Goal: Task Accomplishment & Management: Manage account settings

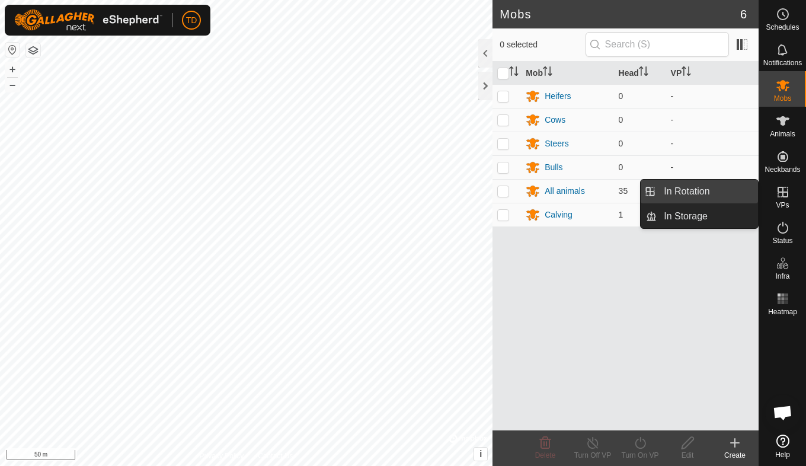
click at [713, 190] on link "In Rotation" at bounding box center [706, 191] width 101 height 24
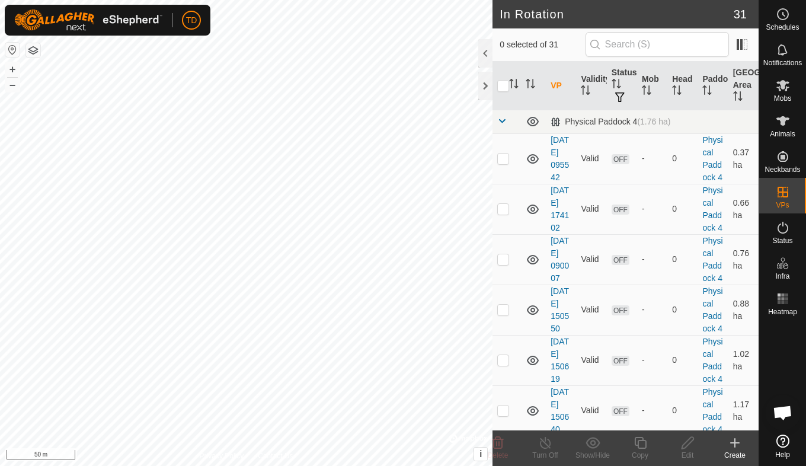
click at [738, 443] on icon at bounding box center [734, 443] width 8 height 0
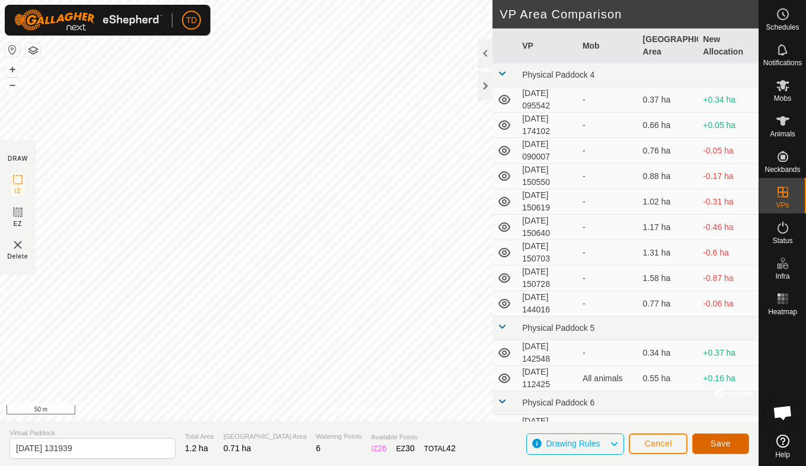
click at [714, 440] on span "Save" at bounding box center [720, 442] width 20 height 9
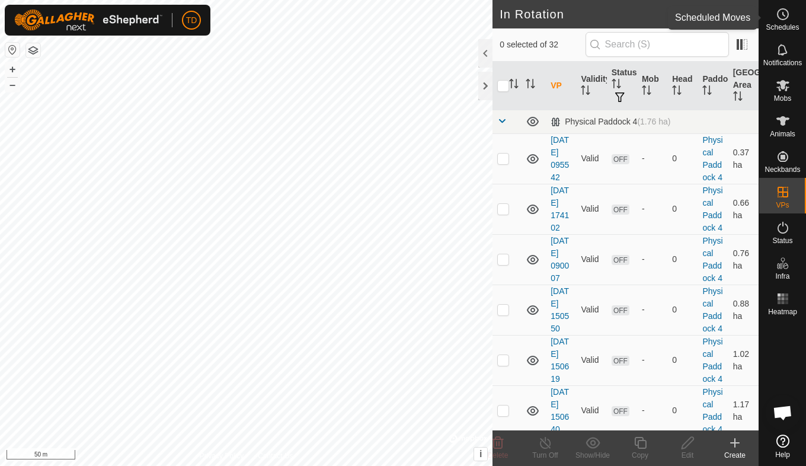
click at [784, 17] on icon at bounding box center [782, 14] width 14 height 14
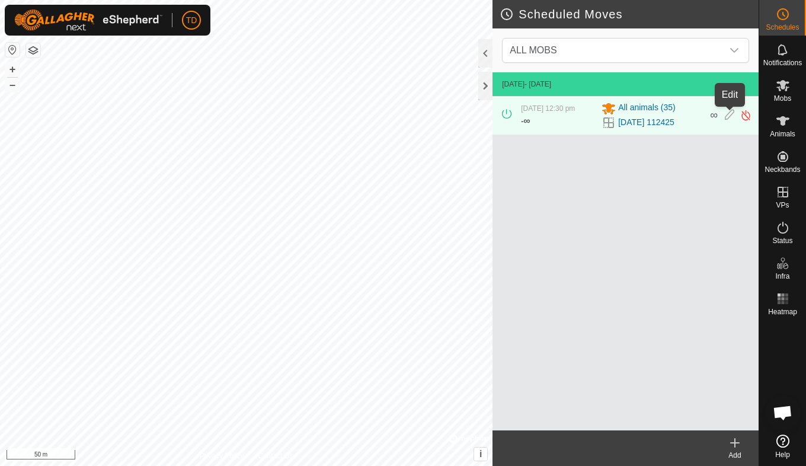
click at [727, 116] on icon at bounding box center [728, 115] width 9 height 12
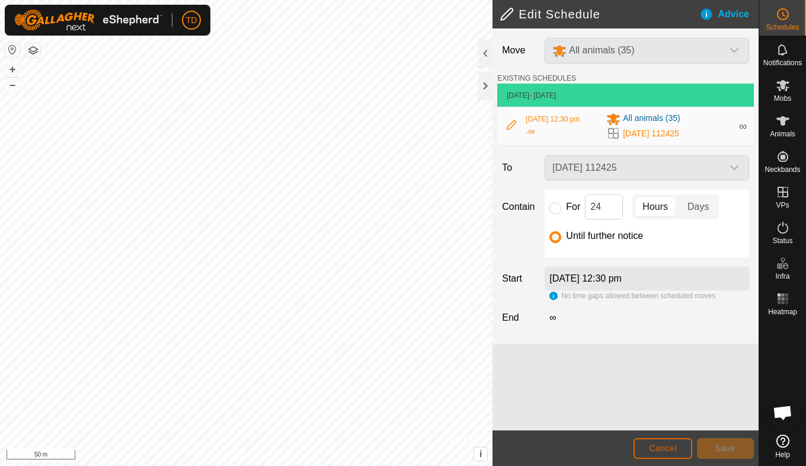
click at [663, 442] on button "Cancel" at bounding box center [662, 448] width 59 height 21
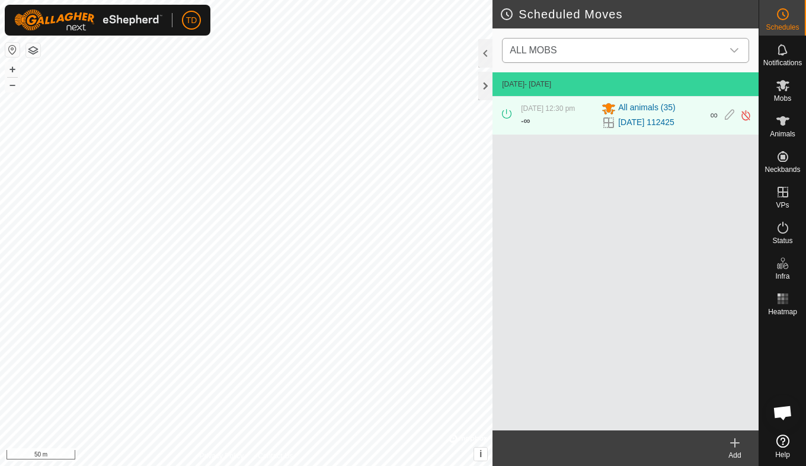
click at [732, 52] on icon "dropdown trigger" at bounding box center [733, 50] width 9 height 9
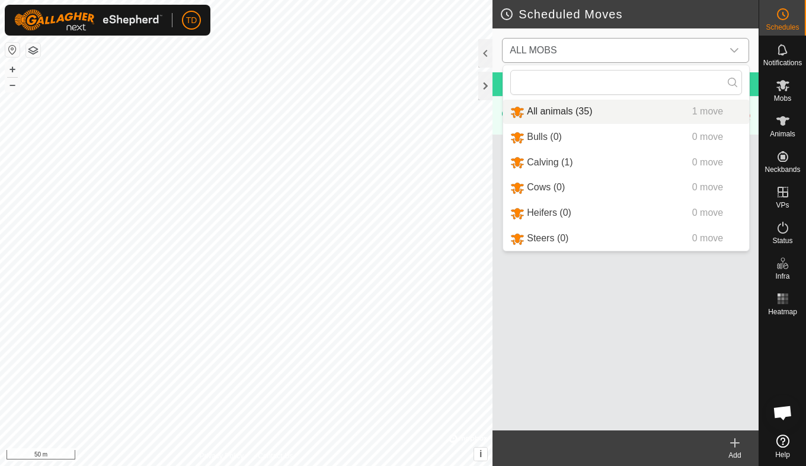
click at [554, 113] on li "All animals (35) 1 move" at bounding box center [626, 112] width 246 height 24
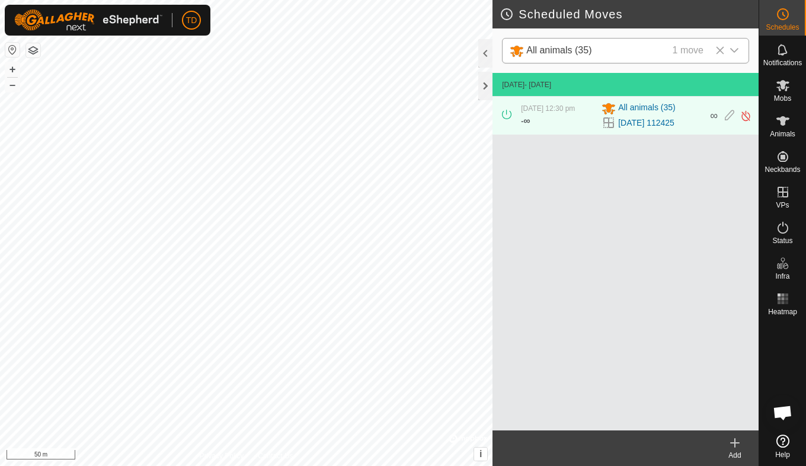
click at [736, 446] on icon at bounding box center [734, 442] width 14 height 14
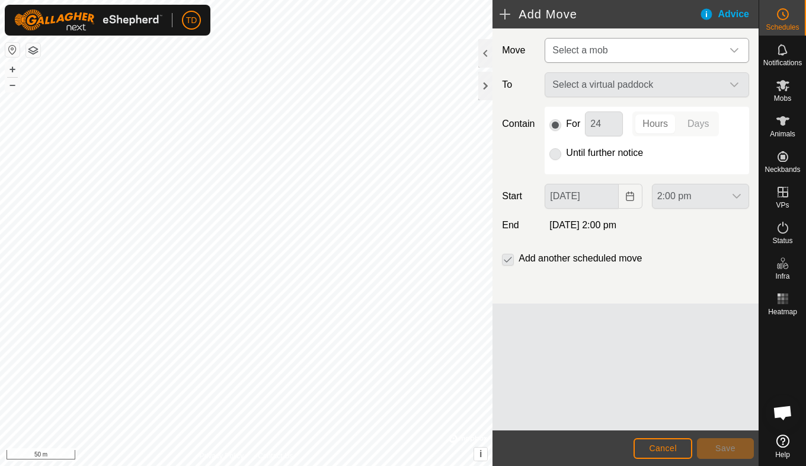
click at [732, 50] on icon "dropdown trigger" at bounding box center [734, 50] width 8 height 5
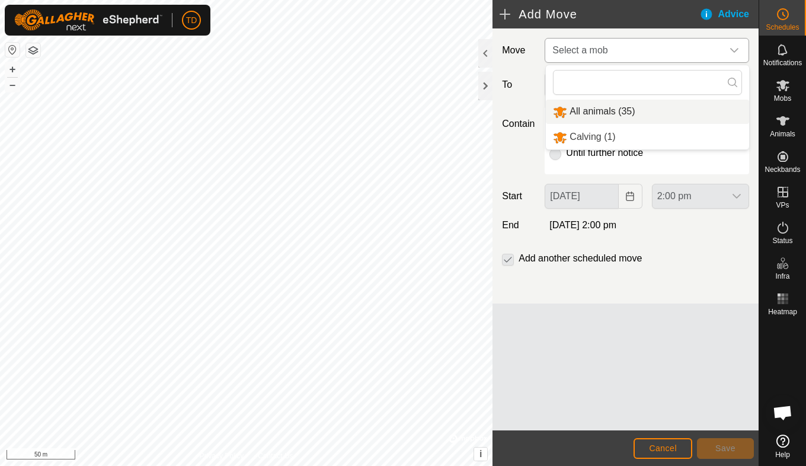
click at [595, 113] on li "All animals (35)" at bounding box center [647, 112] width 203 height 24
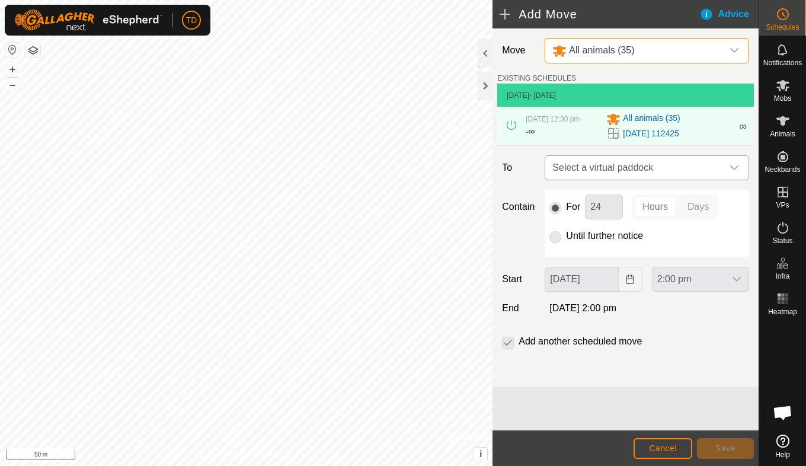
click at [732, 163] on icon "dropdown trigger" at bounding box center [733, 167] width 9 height 9
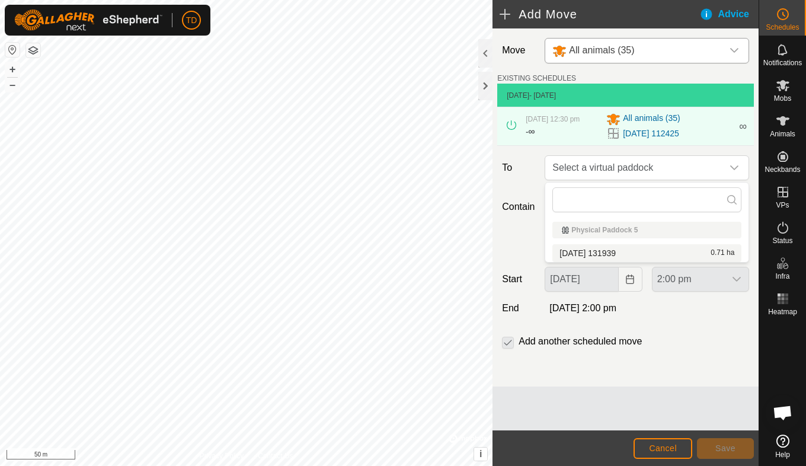
click at [604, 252] on li "[DATE] 131939 0.71 ha" at bounding box center [646, 253] width 189 height 18
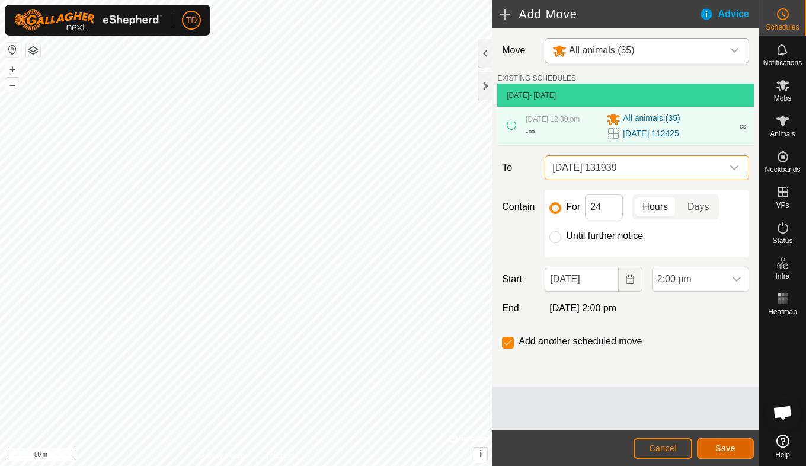
click at [712, 443] on button "Save" at bounding box center [725, 448] width 57 height 21
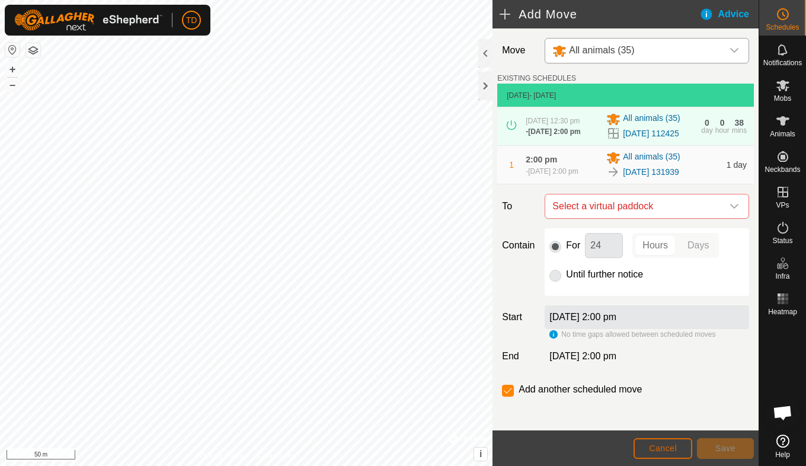
click at [686, 453] on button "Cancel" at bounding box center [662, 448] width 59 height 21
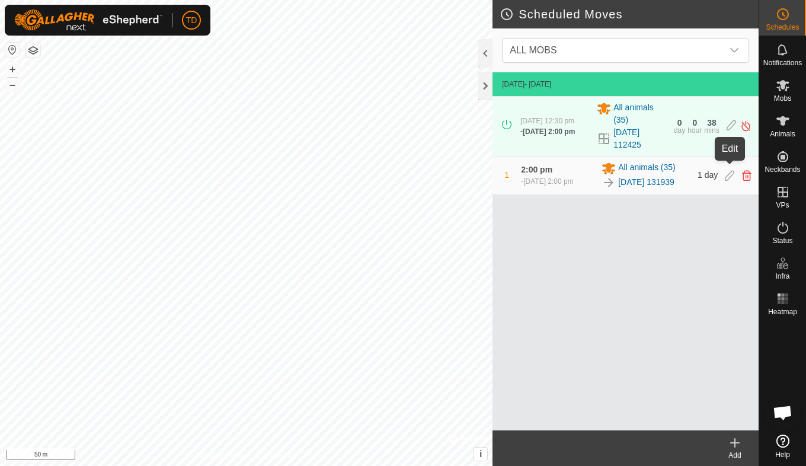
click at [725, 170] on icon at bounding box center [728, 175] width 9 height 11
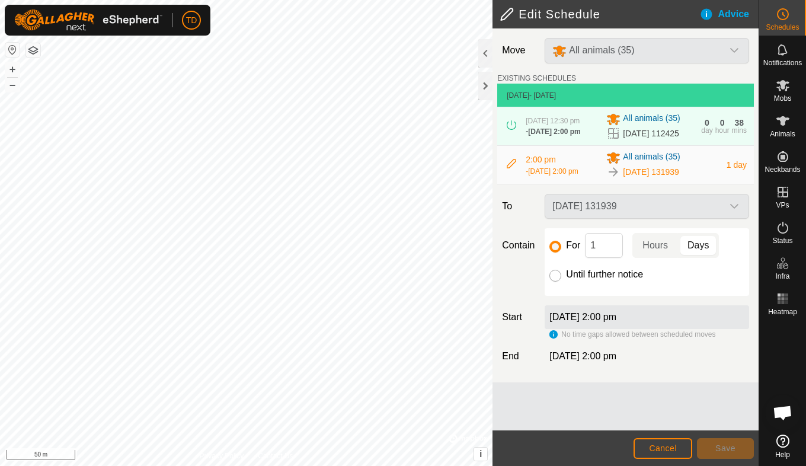
click at [558, 281] on input "Until further notice" at bounding box center [555, 276] width 12 height 12
radio input "true"
click at [724, 444] on span "Save" at bounding box center [725, 447] width 20 height 9
